Goal: Check status: Check status

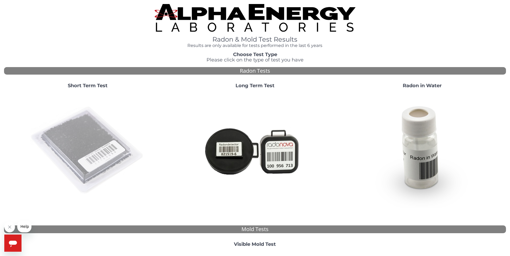
click at [87, 165] on img at bounding box center [87, 150] width 115 height 115
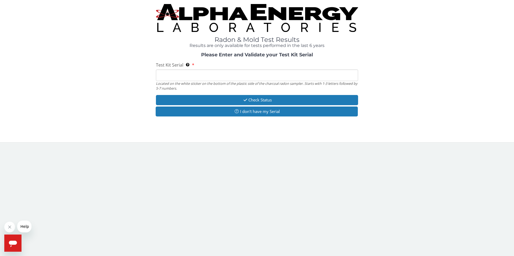
click at [173, 76] on input "Test Kit Serial Located on the white sticker on the bottom of the plastic side …" at bounding box center [257, 76] width 202 height 12
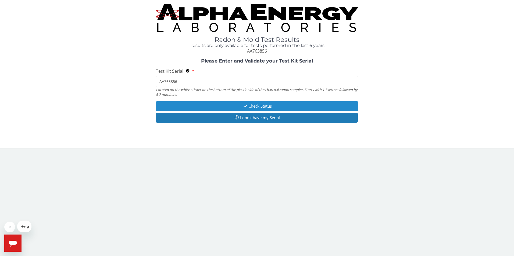
type input "AA763856"
click at [219, 107] on button "Check Status" at bounding box center [257, 106] width 202 height 10
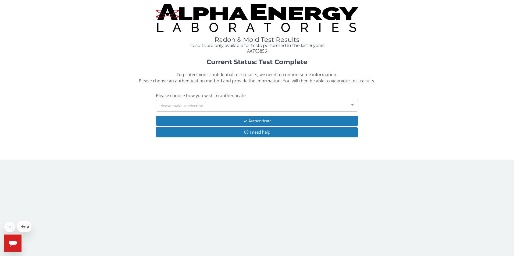
click at [352, 105] on div at bounding box center [352, 105] width 11 height 10
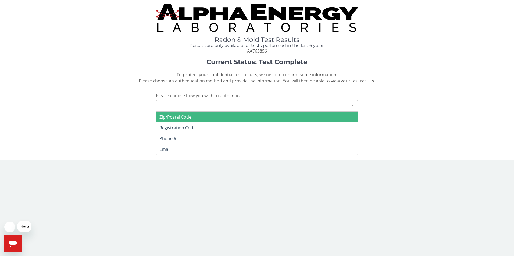
click at [204, 116] on span "Zip/Postal Code" at bounding box center [257, 117] width 202 height 11
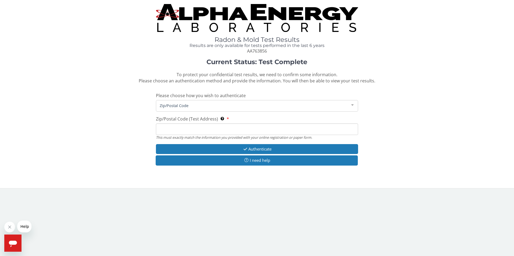
click at [189, 126] on input "Zip/Postal Code (Test Address) This must exactly match the information you prov…" at bounding box center [257, 130] width 202 height 12
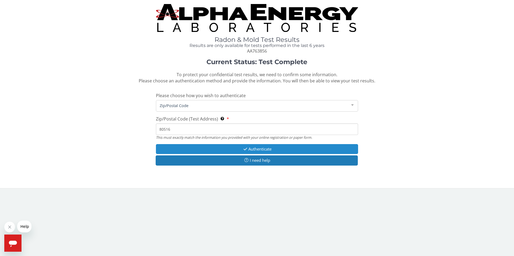
type input "80516"
click at [214, 147] on button "Authenticate" at bounding box center [257, 149] width 202 height 10
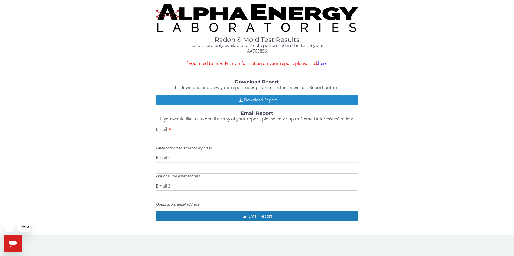
click at [257, 102] on button "Download Report" at bounding box center [257, 100] width 202 height 10
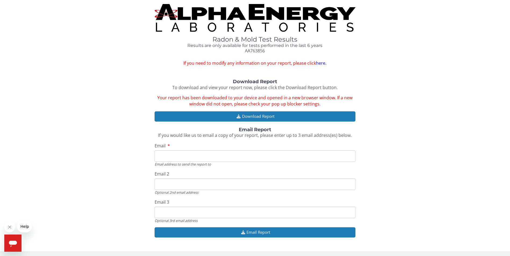
click at [160, 151] on input "Email" at bounding box center [254, 156] width 201 height 12
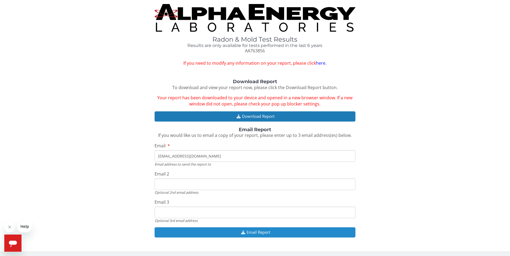
type input "[EMAIL_ADDRESS][DOMAIN_NAME]"
click at [209, 233] on button "Email Report" at bounding box center [254, 233] width 201 height 10
